Goal: Find specific page/section: Find specific page/section

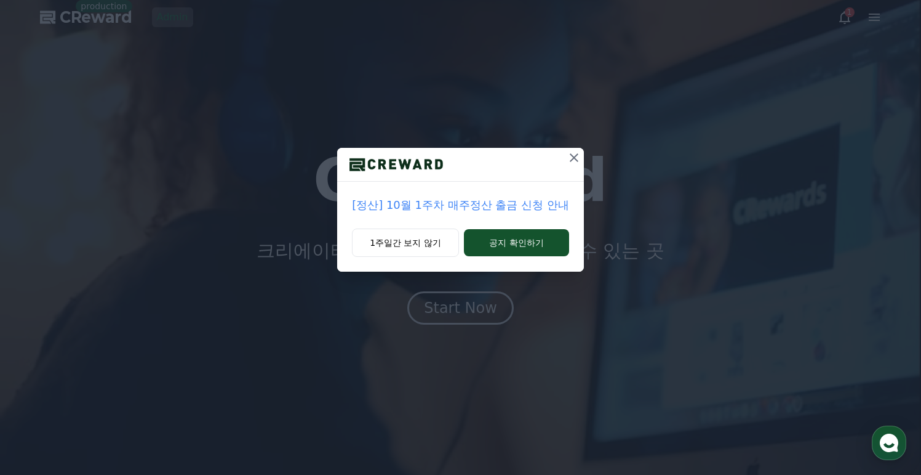
click at [572, 159] on icon at bounding box center [574, 157] width 15 height 15
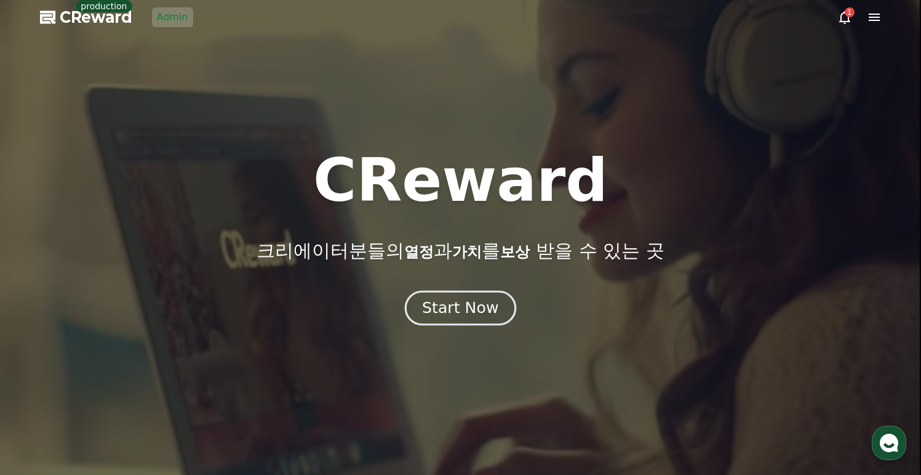
click at [463, 309] on div "Start Now" at bounding box center [460, 307] width 76 height 21
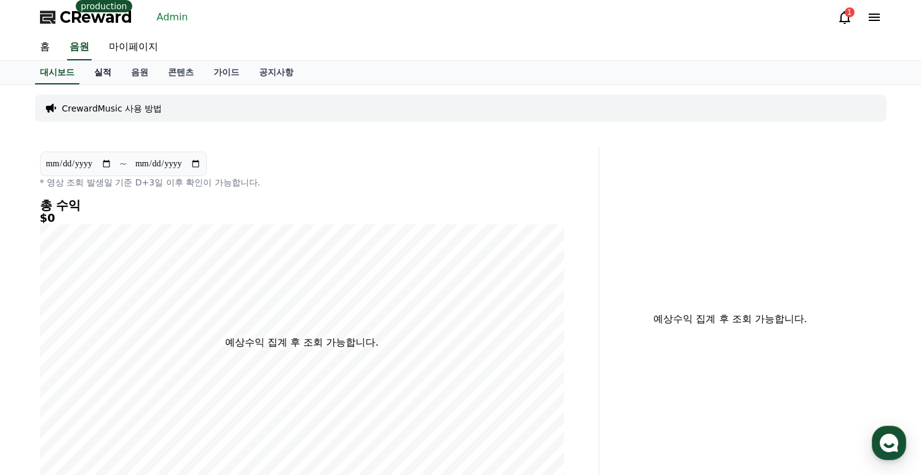
click at [105, 73] on link "실적" at bounding box center [102, 72] width 37 height 23
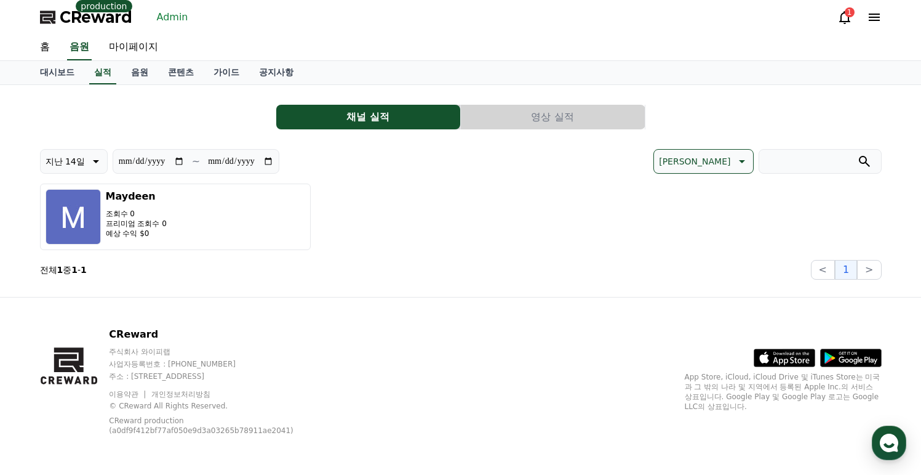
click at [175, 11] on link "Admin" at bounding box center [172, 17] width 41 height 20
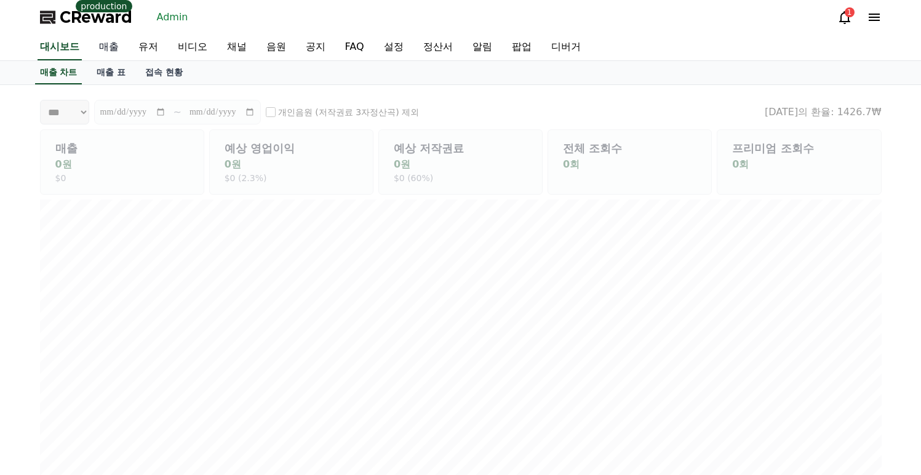
click at [101, 49] on link "매출" at bounding box center [108, 47] width 39 height 26
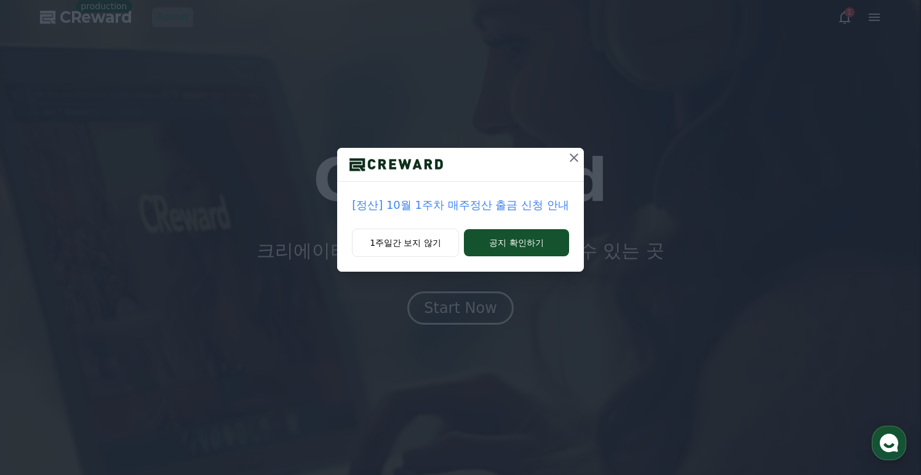
click at [571, 157] on icon at bounding box center [574, 157] width 15 height 15
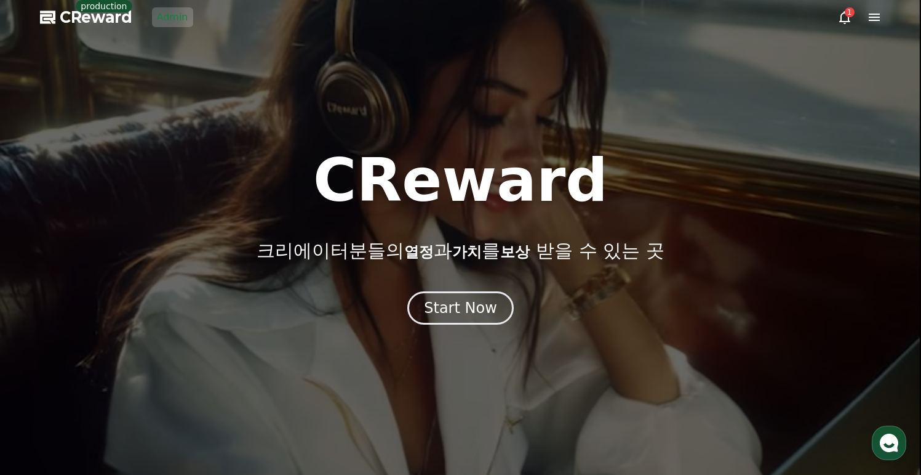
click at [185, 13] on link "Admin" at bounding box center [172, 17] width 41 height 20
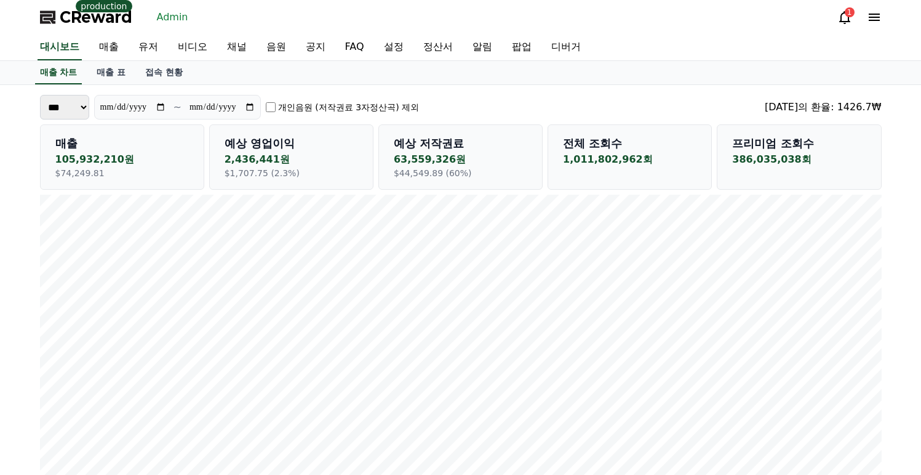
click at [299, 80] on div "매출 차트 매출 표 접속 현황" at bounding box center [461, 72] width 862 height 23
